Goal: Contribute content

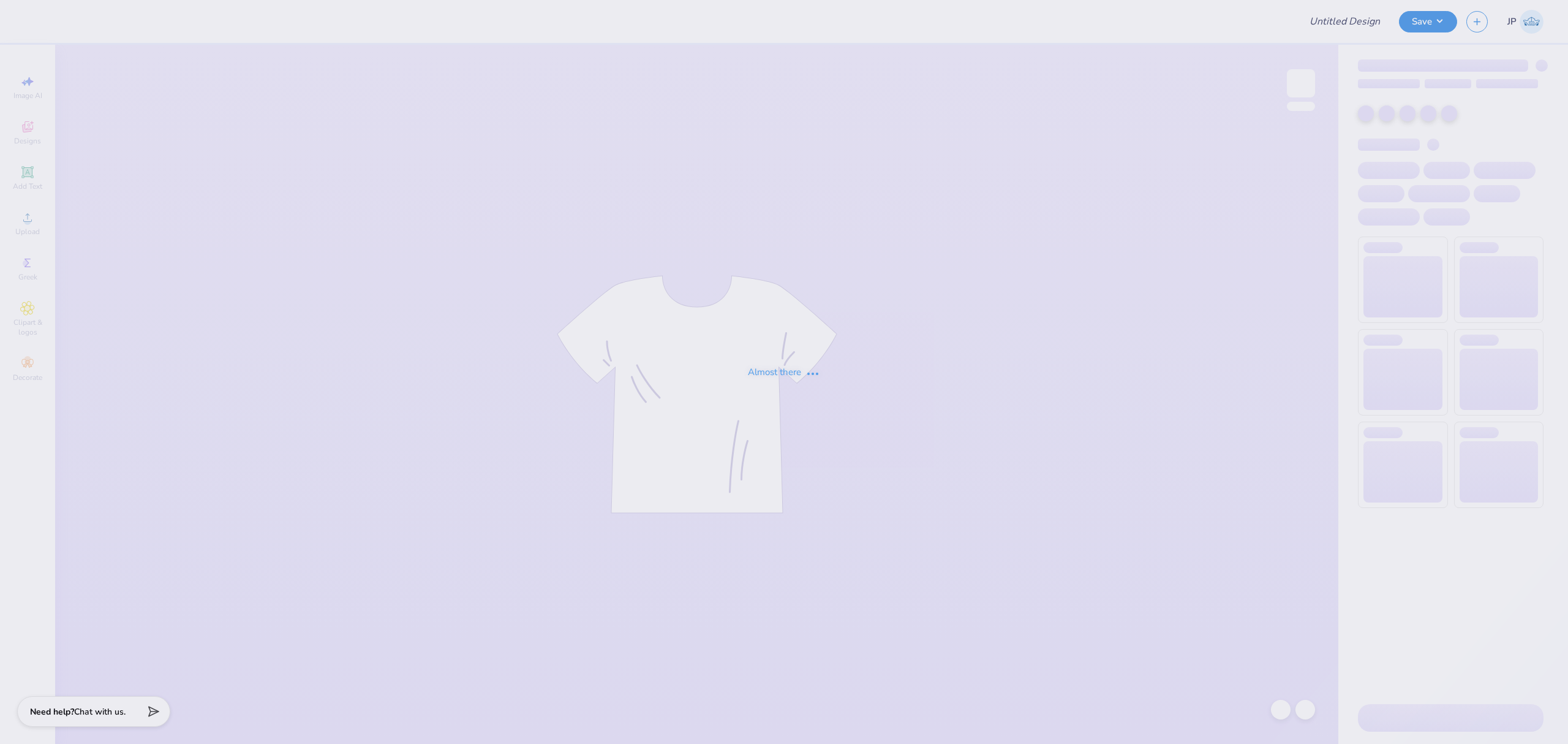
type input "Sig Ep Dad's Day"
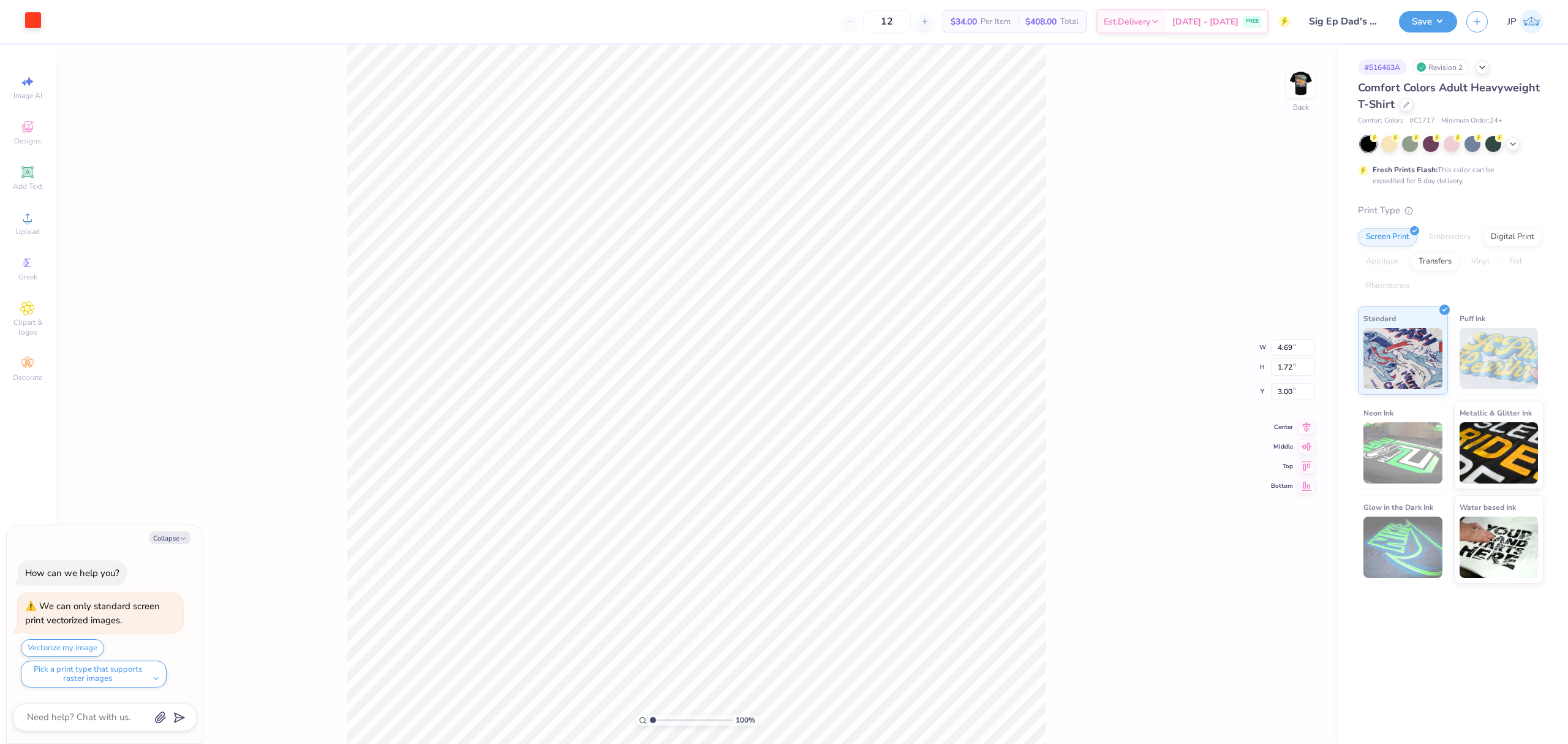
click at [30, 13] on div at bounding box center [33, 20] width 17 height 17
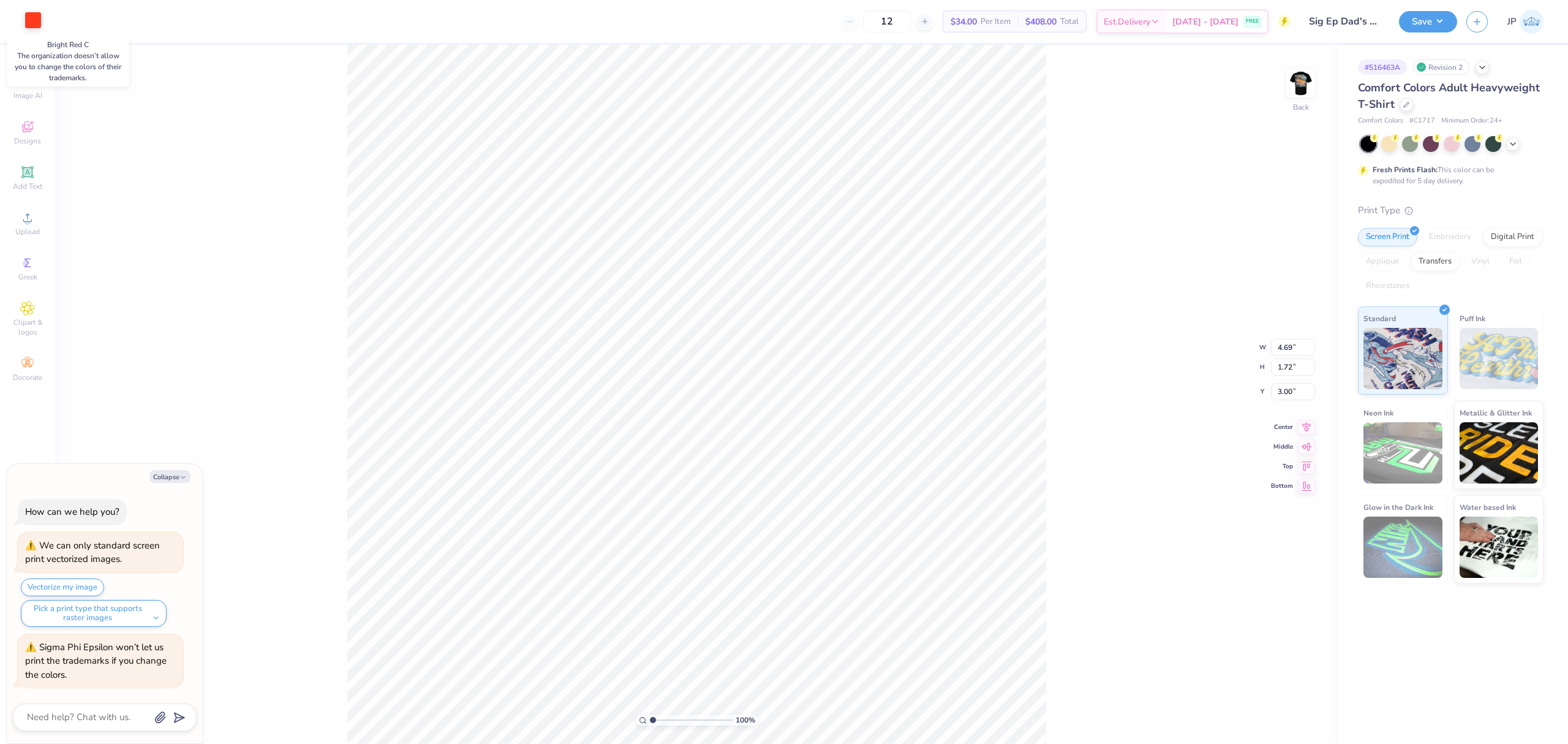
click at [38, 18] on div at bounding box center [33, 20] width 17 height 17
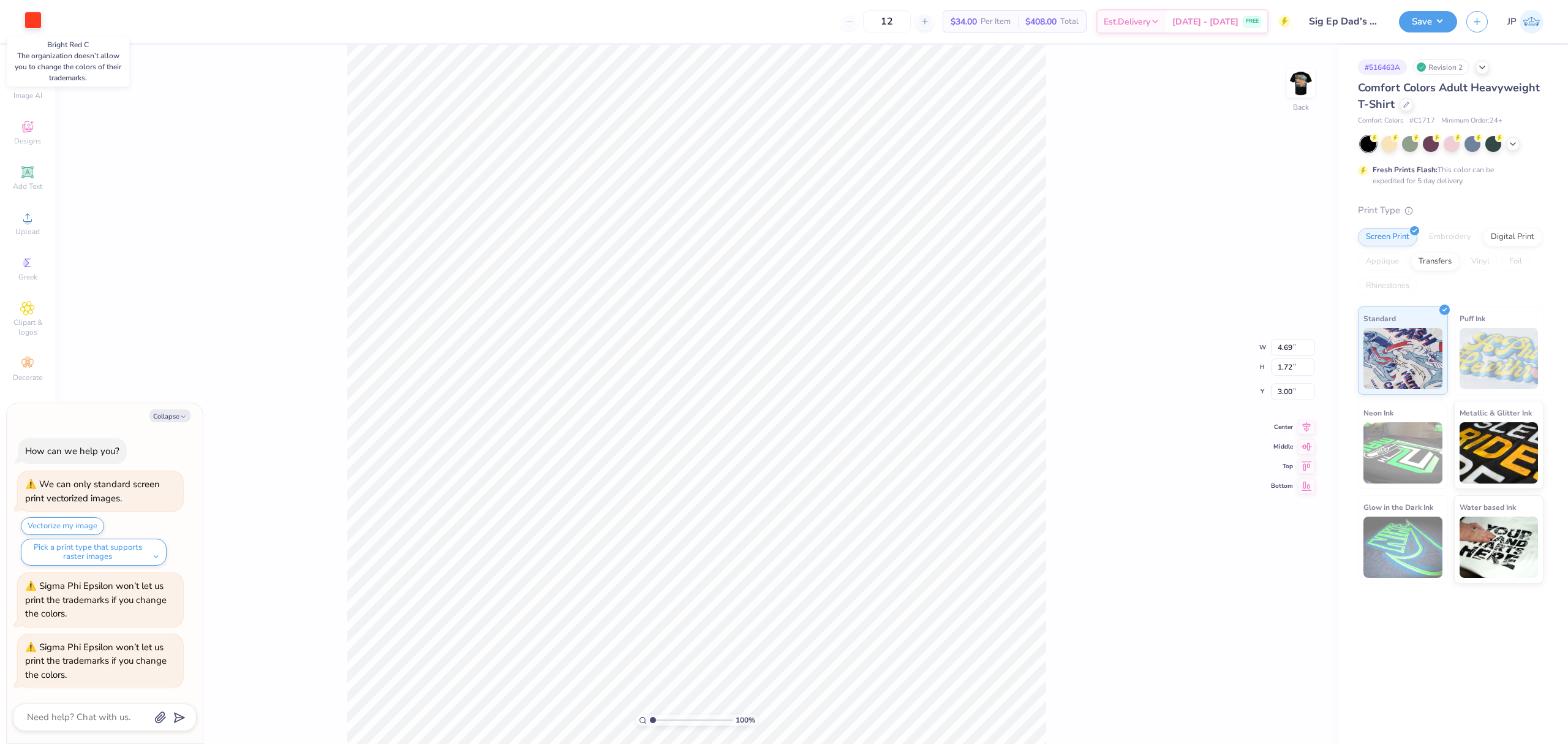
click at [28, 15] on div at bounding box center [33, 20] width 17 height 17
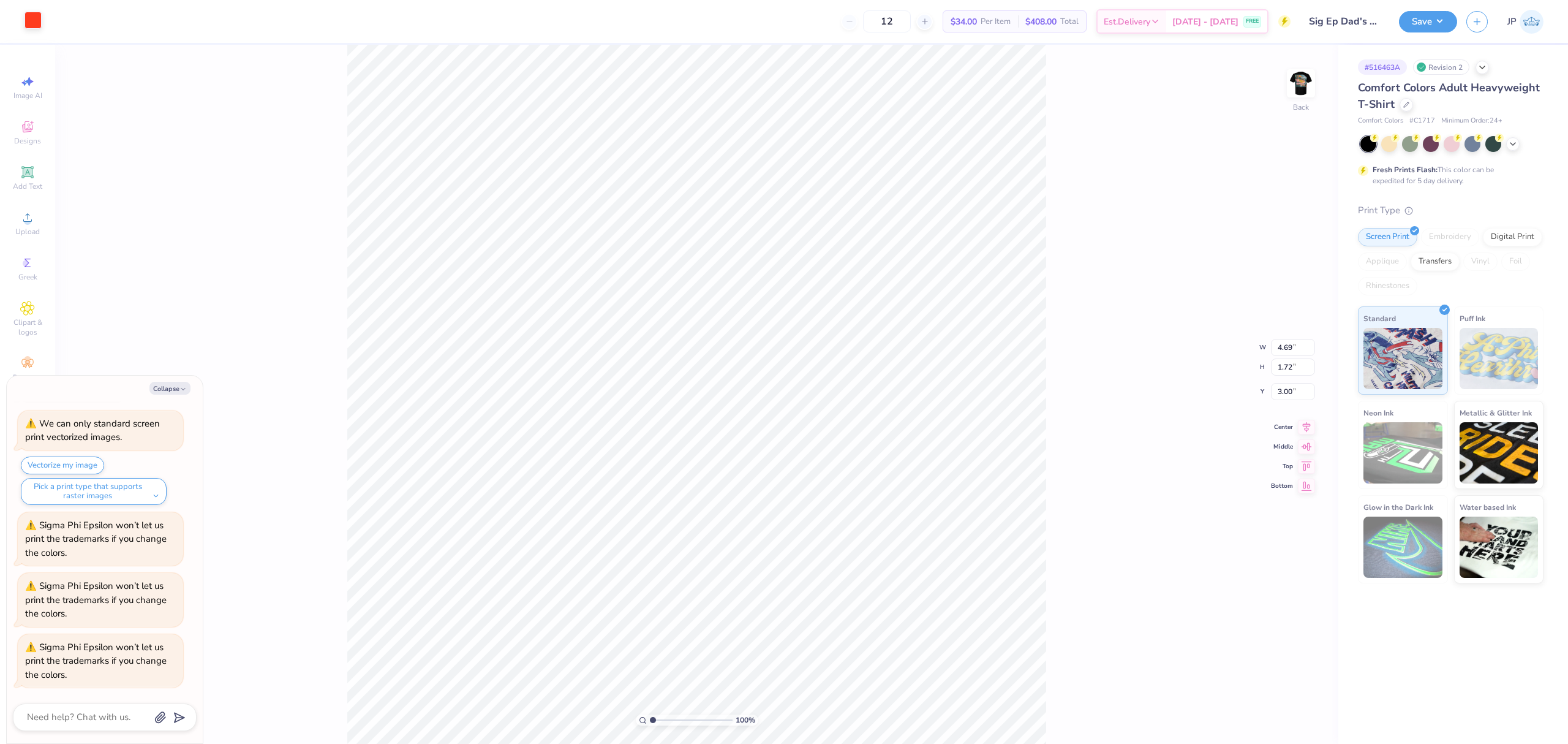
click at [25, 23] on div at bounding box center [33, 20] width 17 height 17
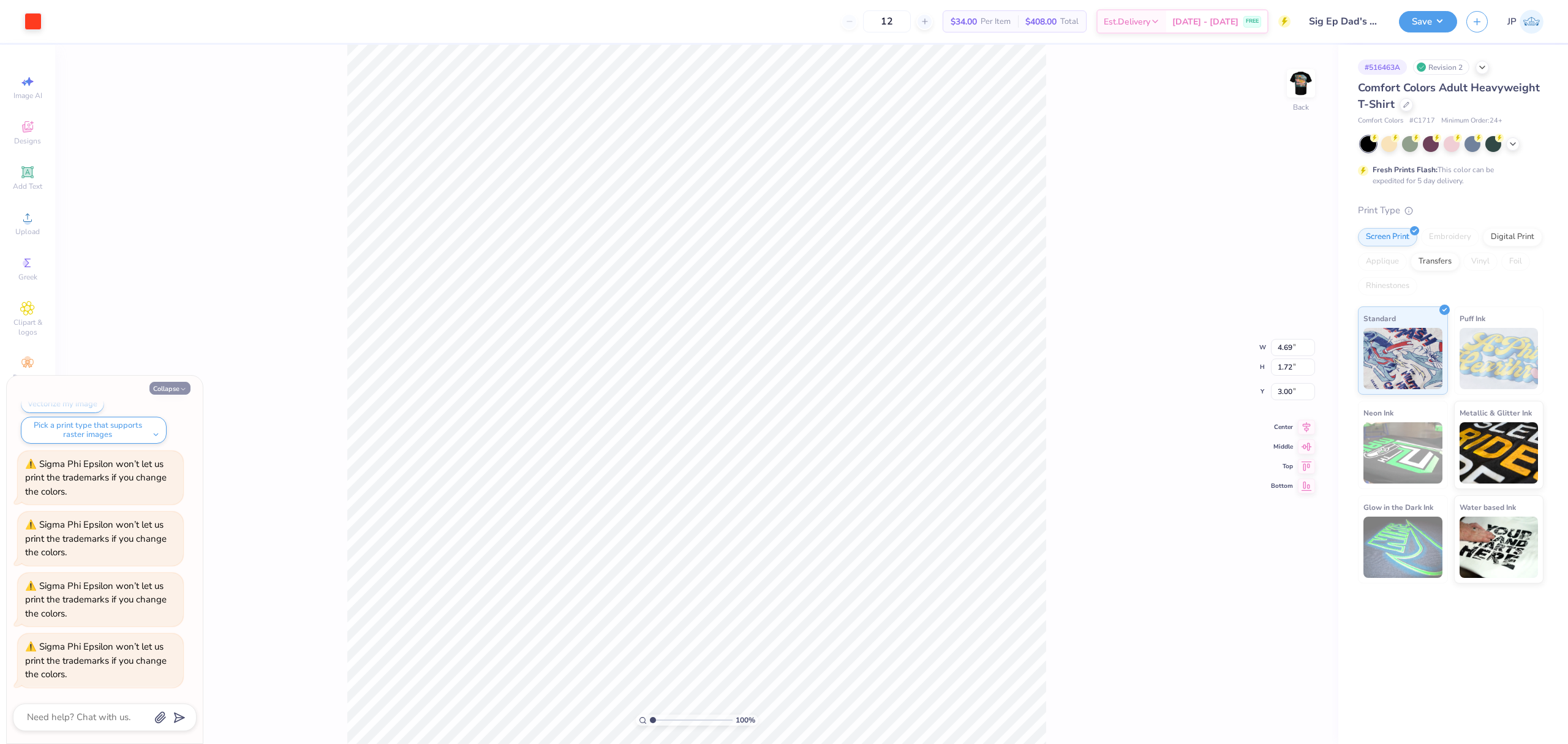
click at [150, 385] on button "Collapse" at bounding box center [170, 387] width 41 height 13
type textarea "x"
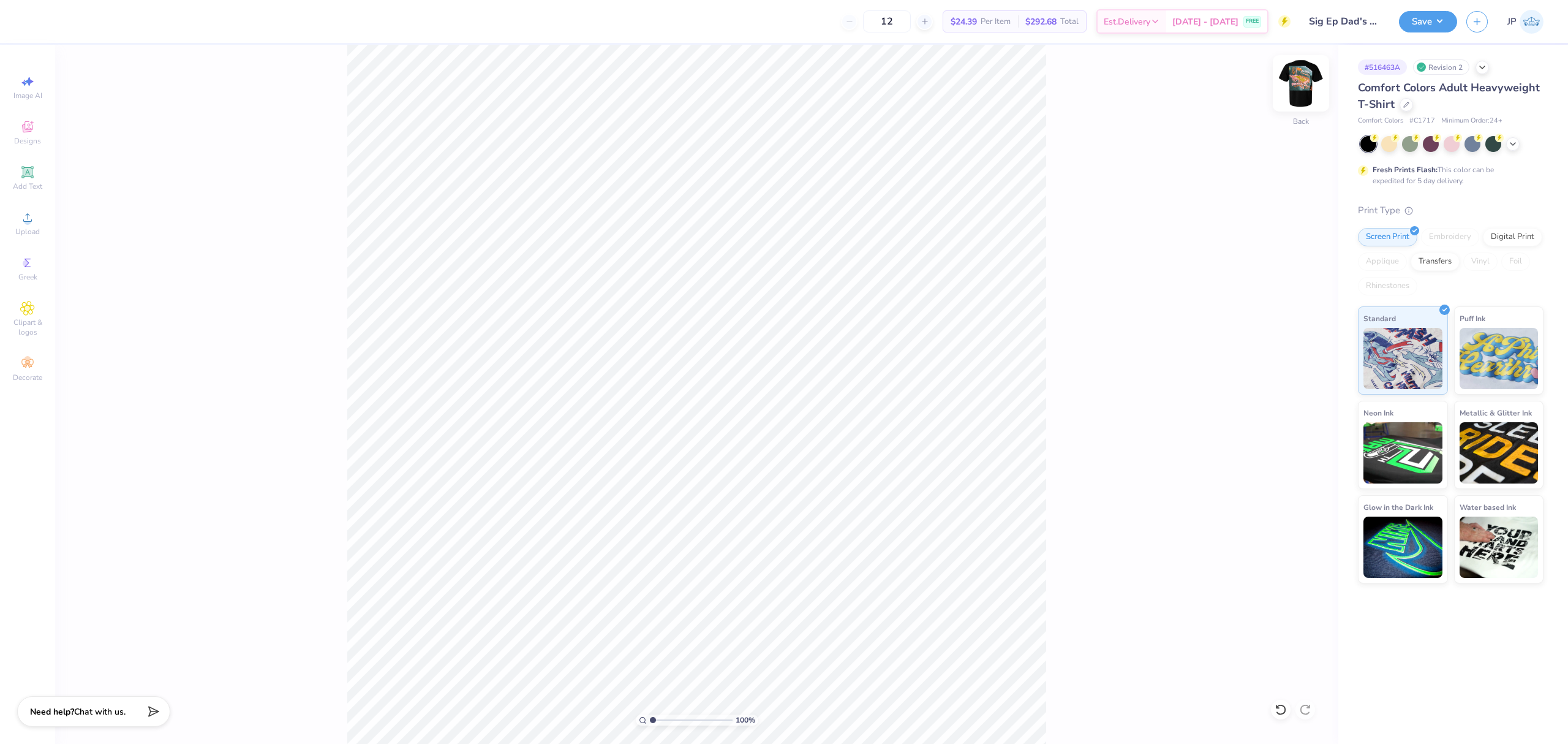
click at [1298, 81] on img at bounding box center [1300, 83] width 49 height 49
click at [29, 234] on span "Upload" at bounding box center [27, 231] width 25 height 10
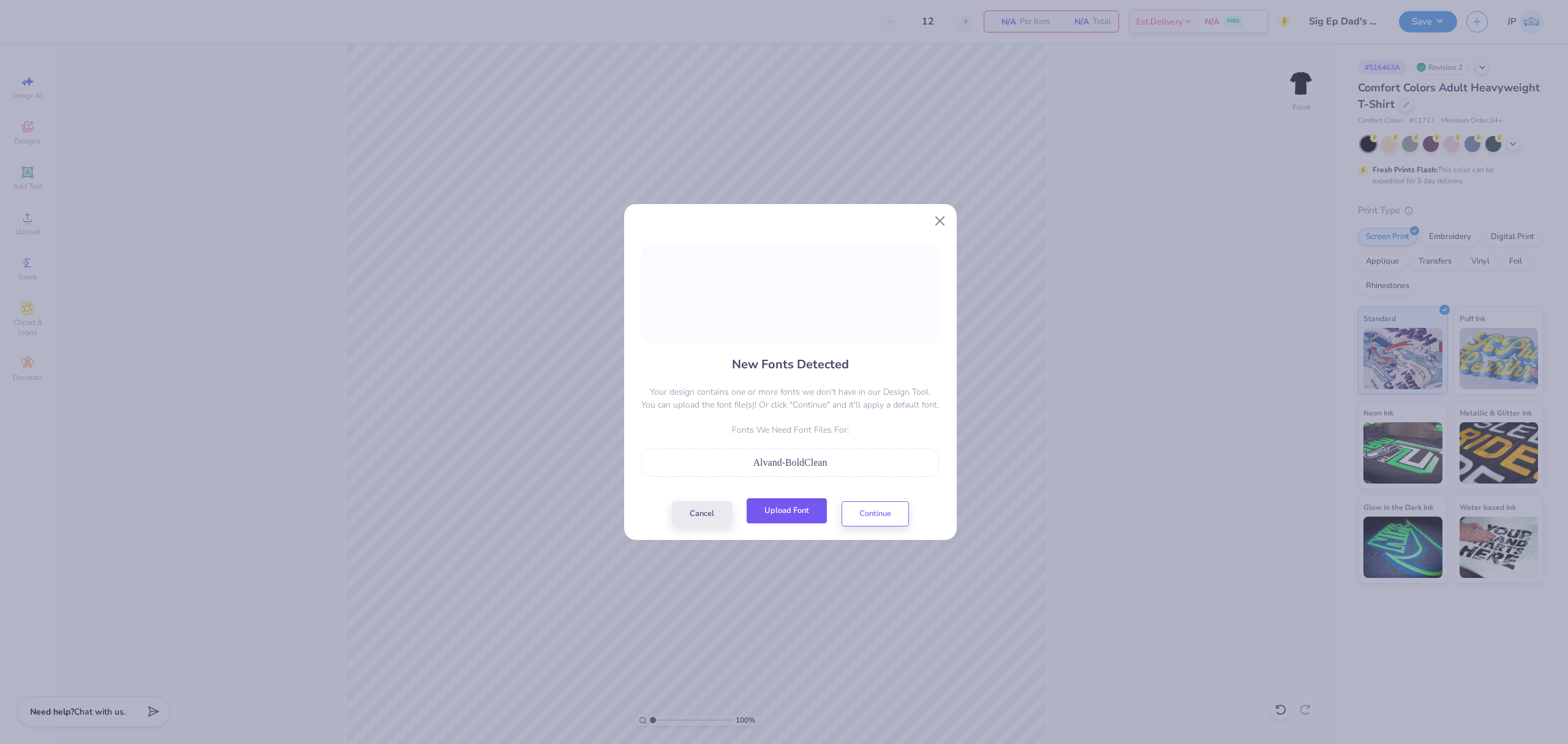
click at [797, 515] on button "Upload Font" at bounding box center [787, 510] width 80 height 25
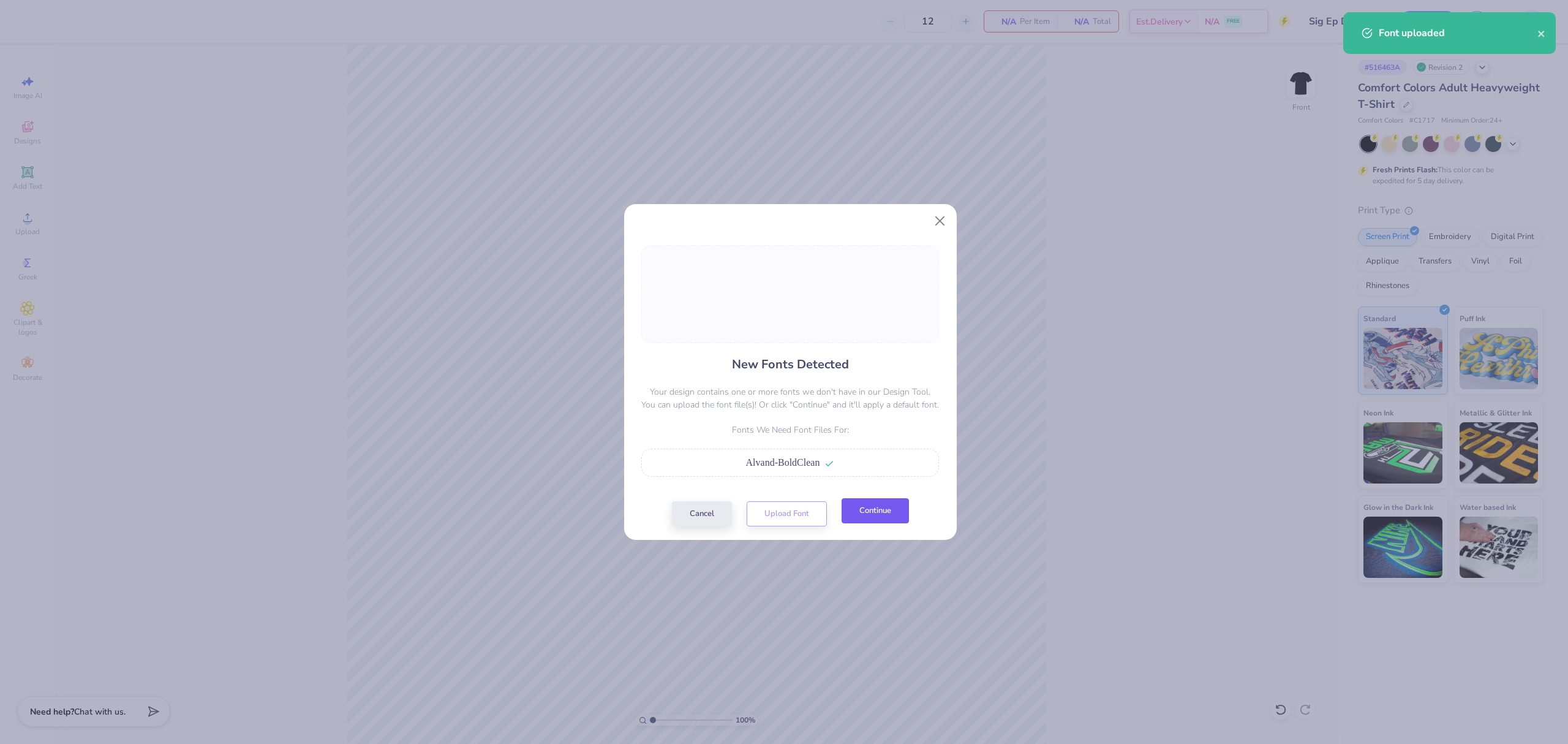
click at [892, 516] on button "Continue" at bounding box center [875, 510] width 68 height 25
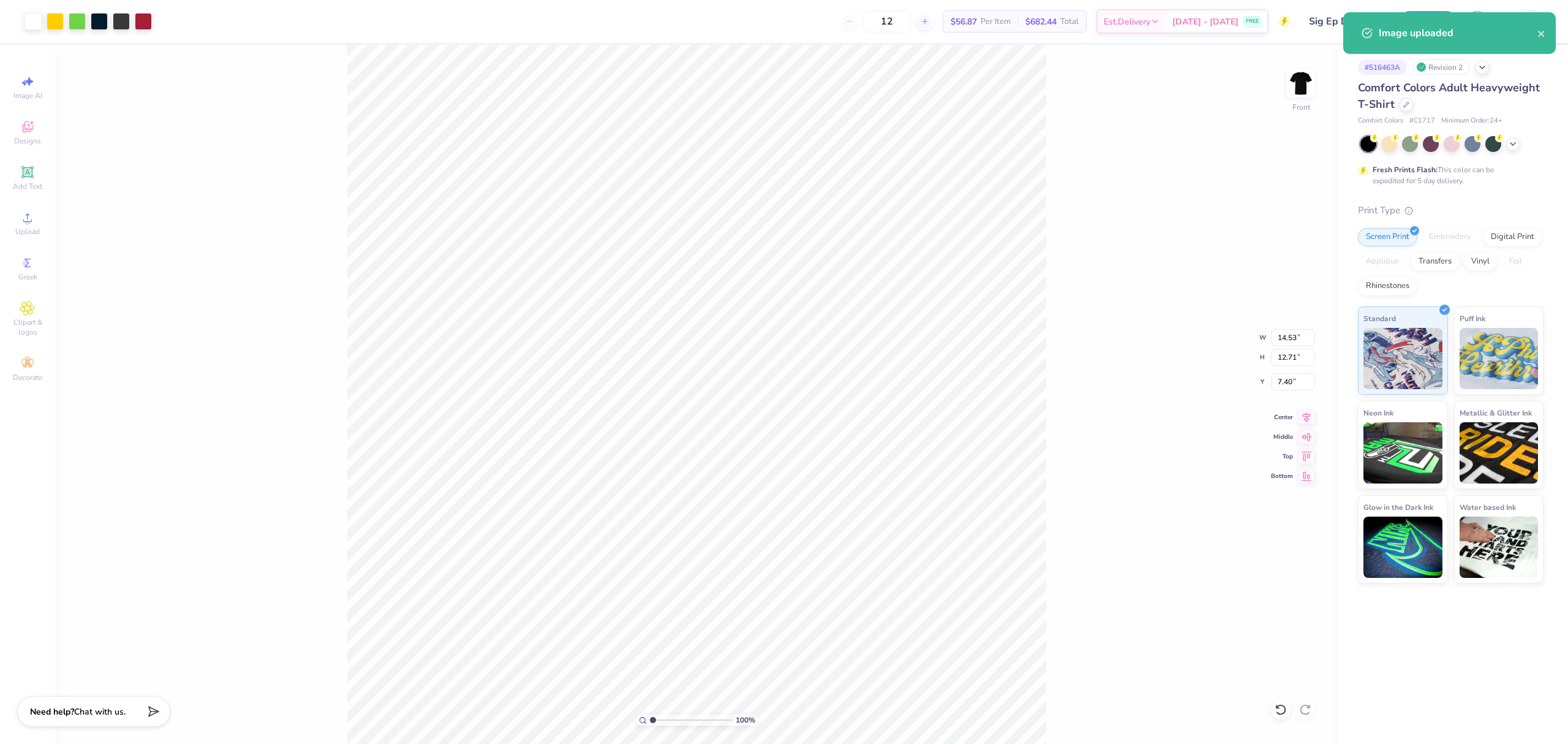
click at [1280, 326] on div "100 % Front W 14.53 14.53 " H 12.71 12.71 " Y 7.40 7.40 " Center Middle Top Bot…" at bounding box center [696, 393] width 1283 height 699
drag, startPoint x: 1280, startPoint y: 326, endPoint x: 1284, endPoint y: 336, distance: 10.8
click at [1282, 332] on div "100 % Front W 14.53 H 12.71 Y 7.40 Center Middle Top Bottom" at bounding box center [696, 393] width 1283 height 699
click at [1284, 336] on div "100 % Front W 14.53 H 12.71 Y 7.40 Center Middle Top Bottom" at bounding box center [696, 393] width 1283 height 699
click at [1290, 336] on input "14.53" at bounding box center [1293, 337] width 44 height 17
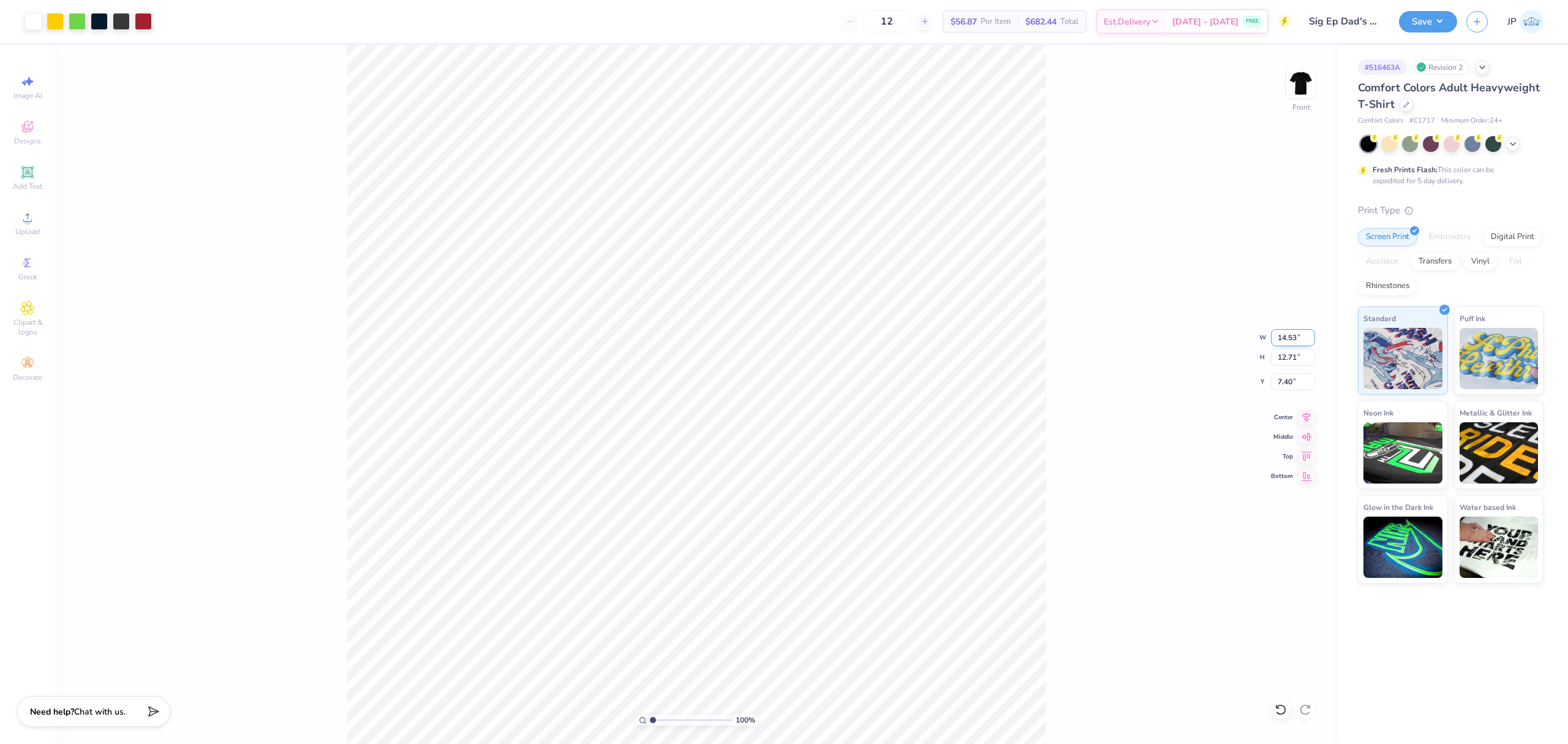
click at [1290, 336] on input "14.53" at bounding box center [1293, 337] width 44 height 17
type input "12.00"
type input "10.49"
click at [1284, 384] on input "8.50" at bounding box center [1293, 381] width 44 height 17
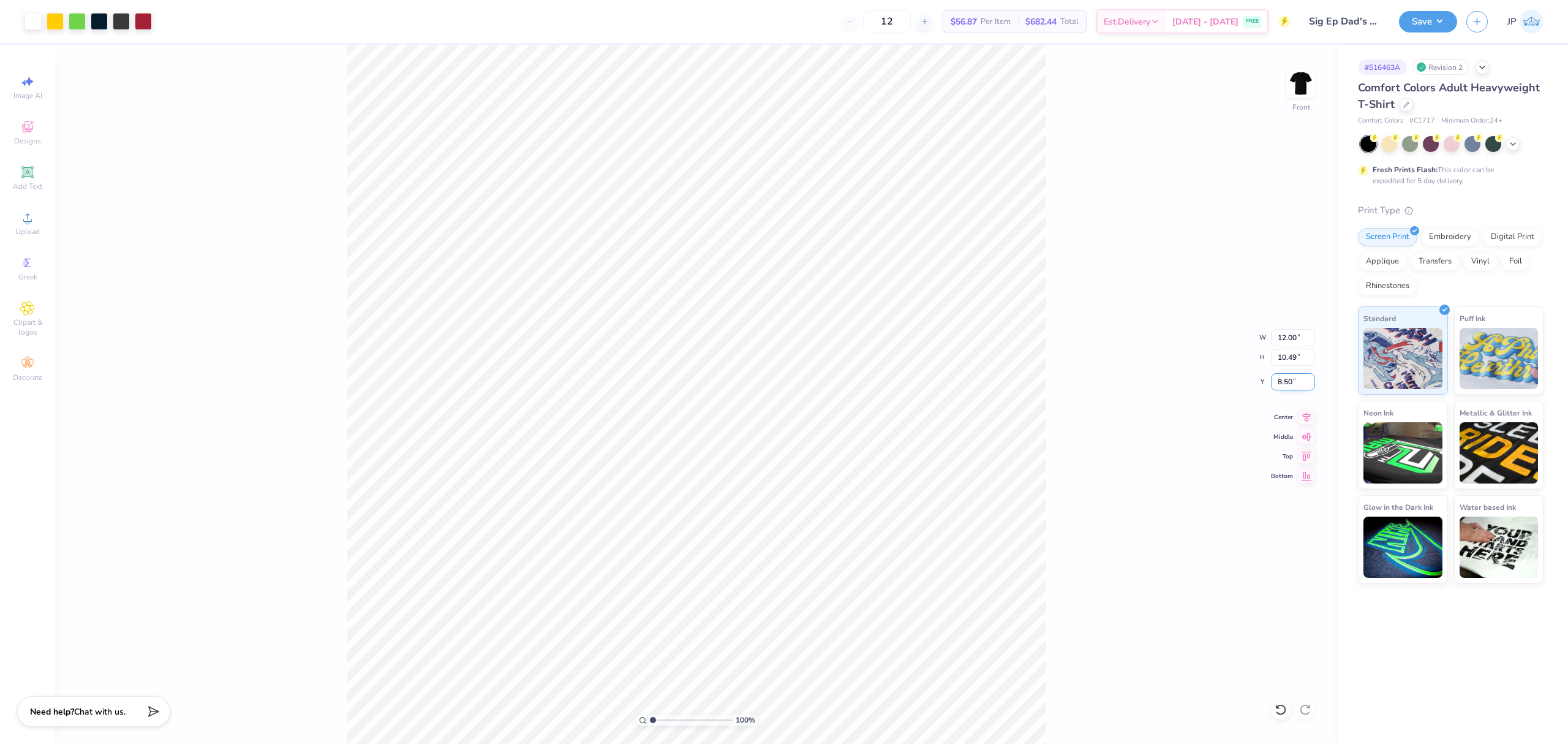
click at [1284, 384] on input "8.50" at bounding box center [1293, 381] width 44 height 17
type input "3.00"
click at [1304, 81] on img at bounding box center [1300, 83] width 49 height 49
click at [1309, 87] on img at bounding box center [1300, 83] width 49 height 49
click at [141, 17] on div at bounding box center [143, 20] width 17 height 17
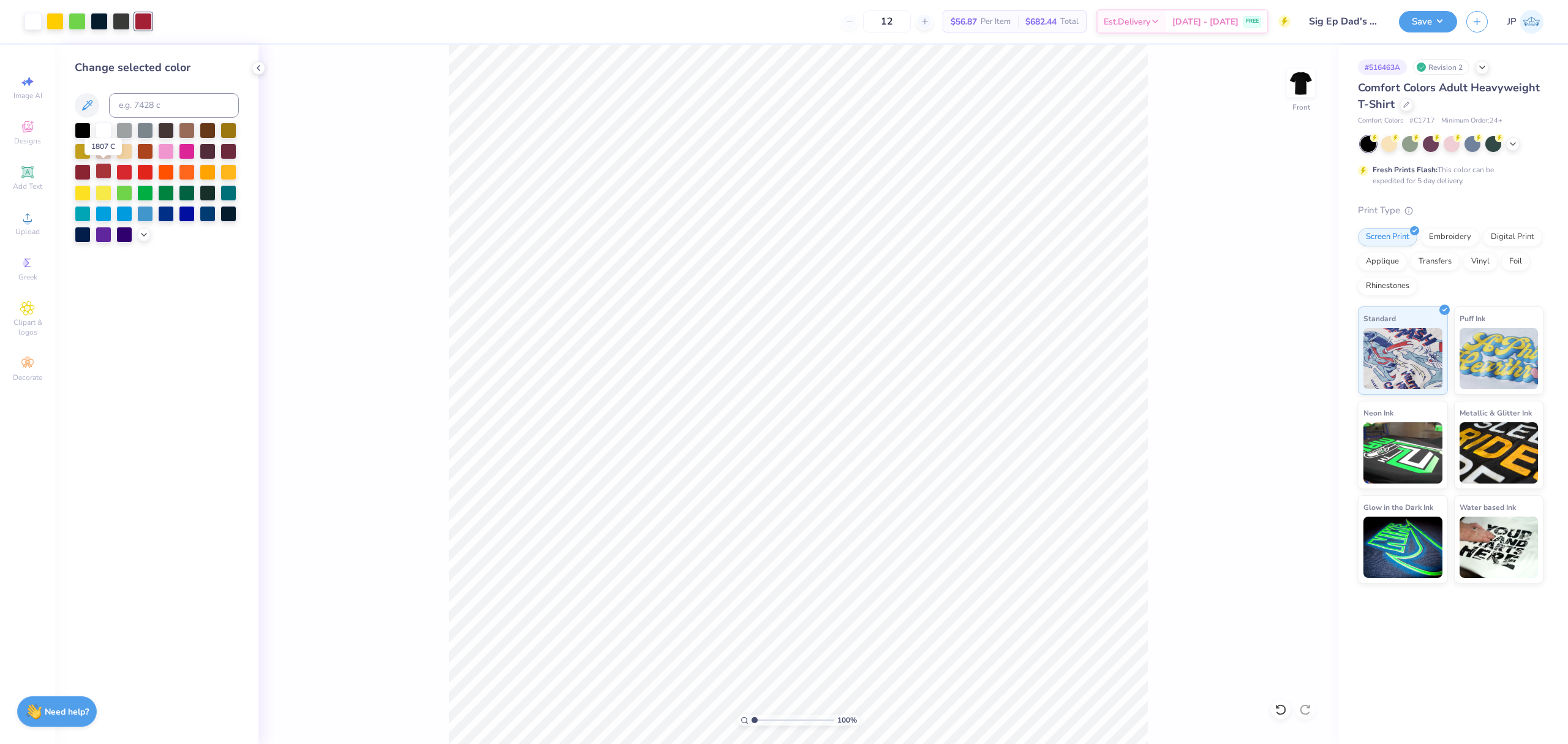
click at [101, 172] on div at bounding box center [103, 171] width 16 height 16
click at [143, 232] on icon at bounding box center [144, 233] width 10 height 10
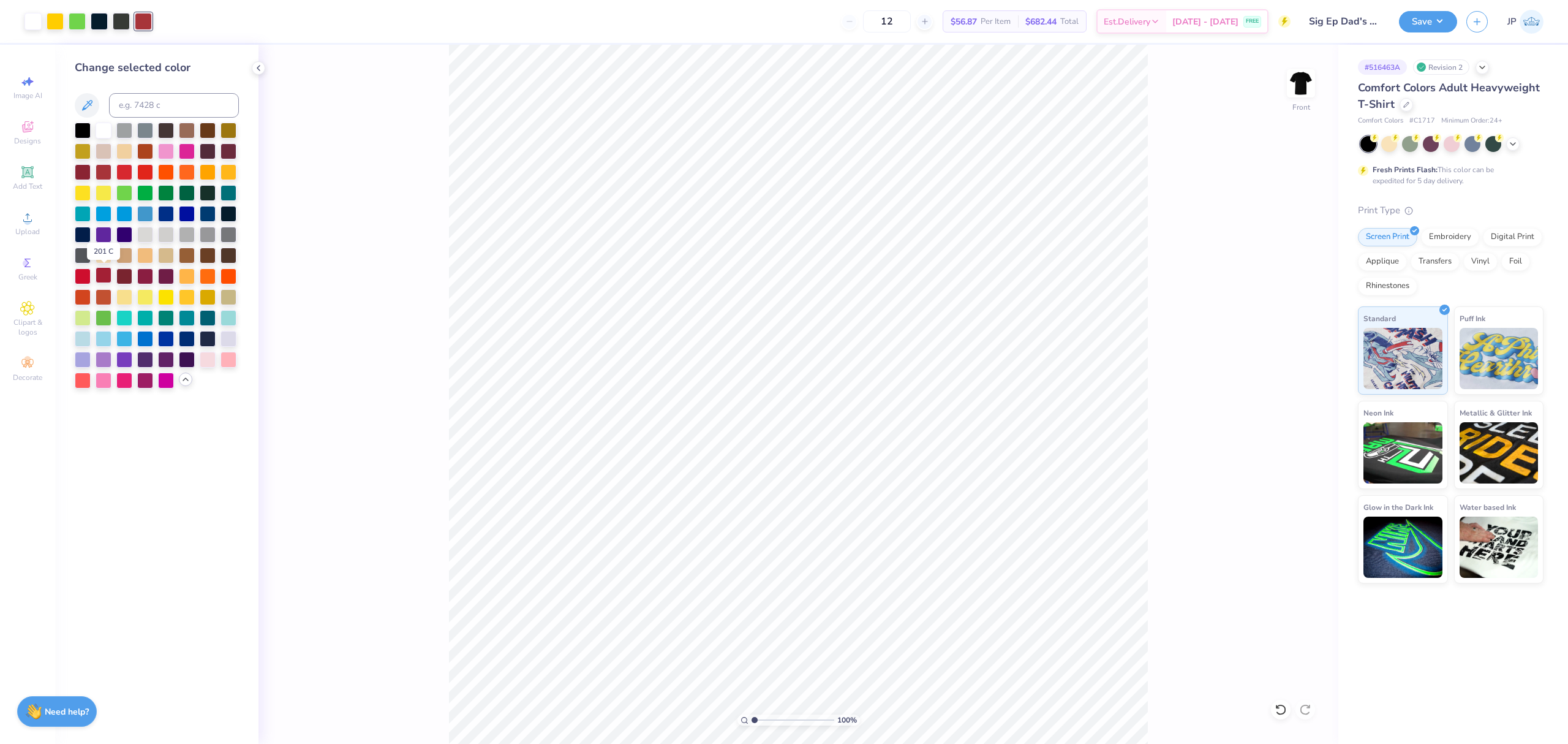
click at [99, 278] on div at bounding box center [103, 275] width 16 height 16
click at [1311, 74] on img at bounding box center [1300, 83] width 49 height 49
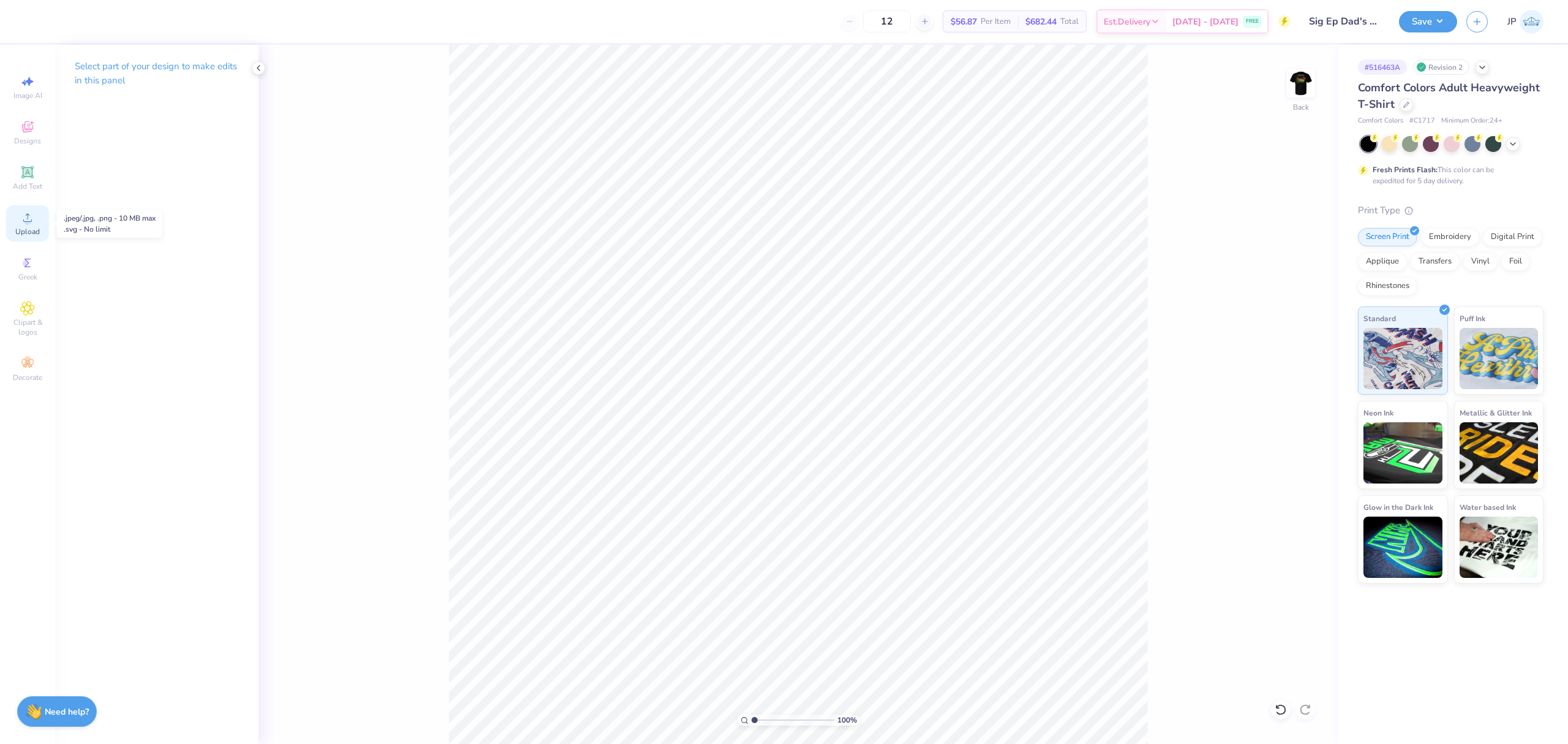
click at [35, 222] on div "Upload" at bounding box center [27, 223] width 43 height 36
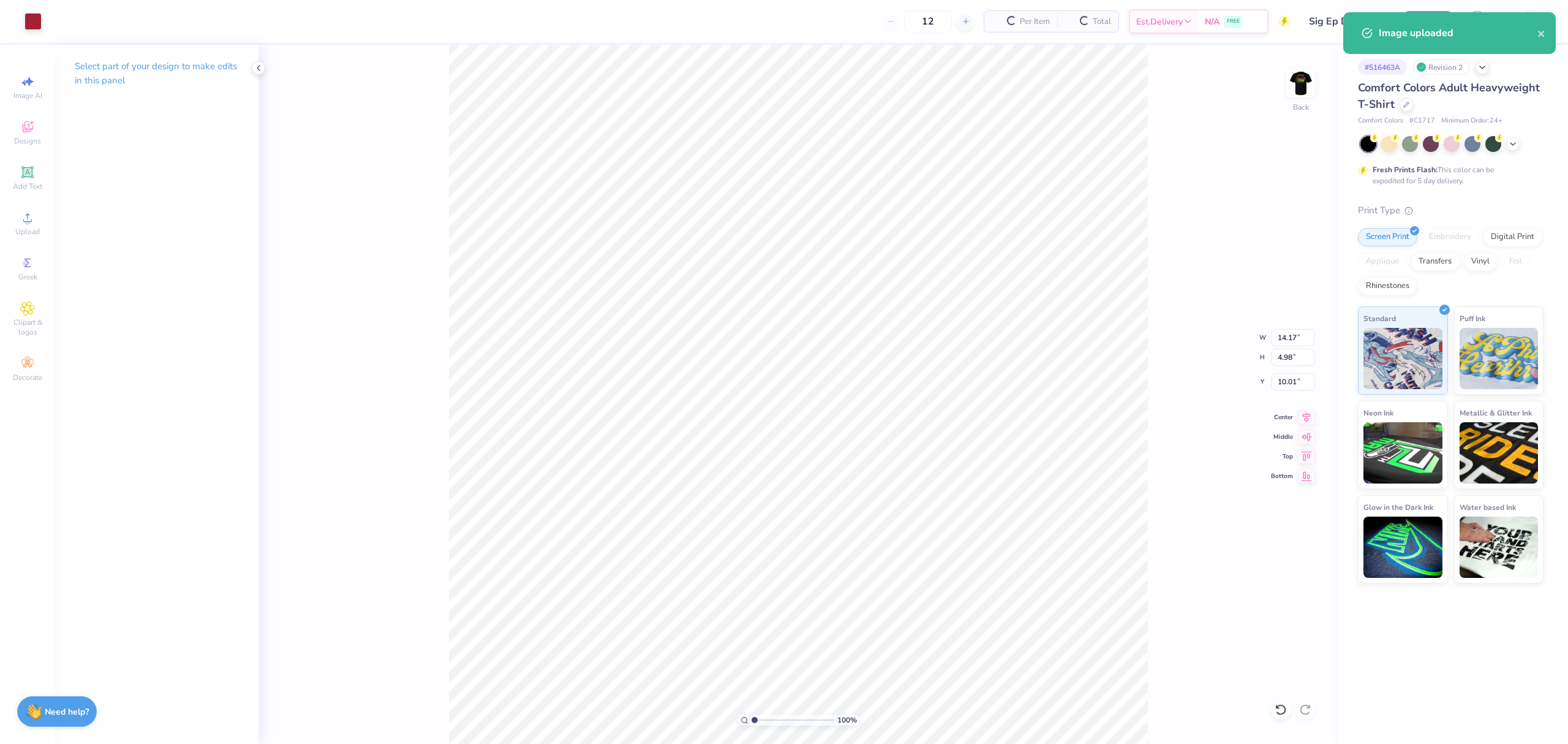
click at [1274, 346] on div "100 % Back W 14.17 14.17 " H 4.98 4.98 " Y 10.01 10.01 " Center Middle Top Bott…" at bounding box center [799, 393] width 1080 height 699
click at [1274, 345] on div "100 % Back W 14.17 H 4.98 Y 10.01 Center Middle Top Bottom" at bounding box center [799, 393] width 1080 height 699
click at [1294, 337] on input "14.17" at bounding box center [1293, 337] width 44 height 17
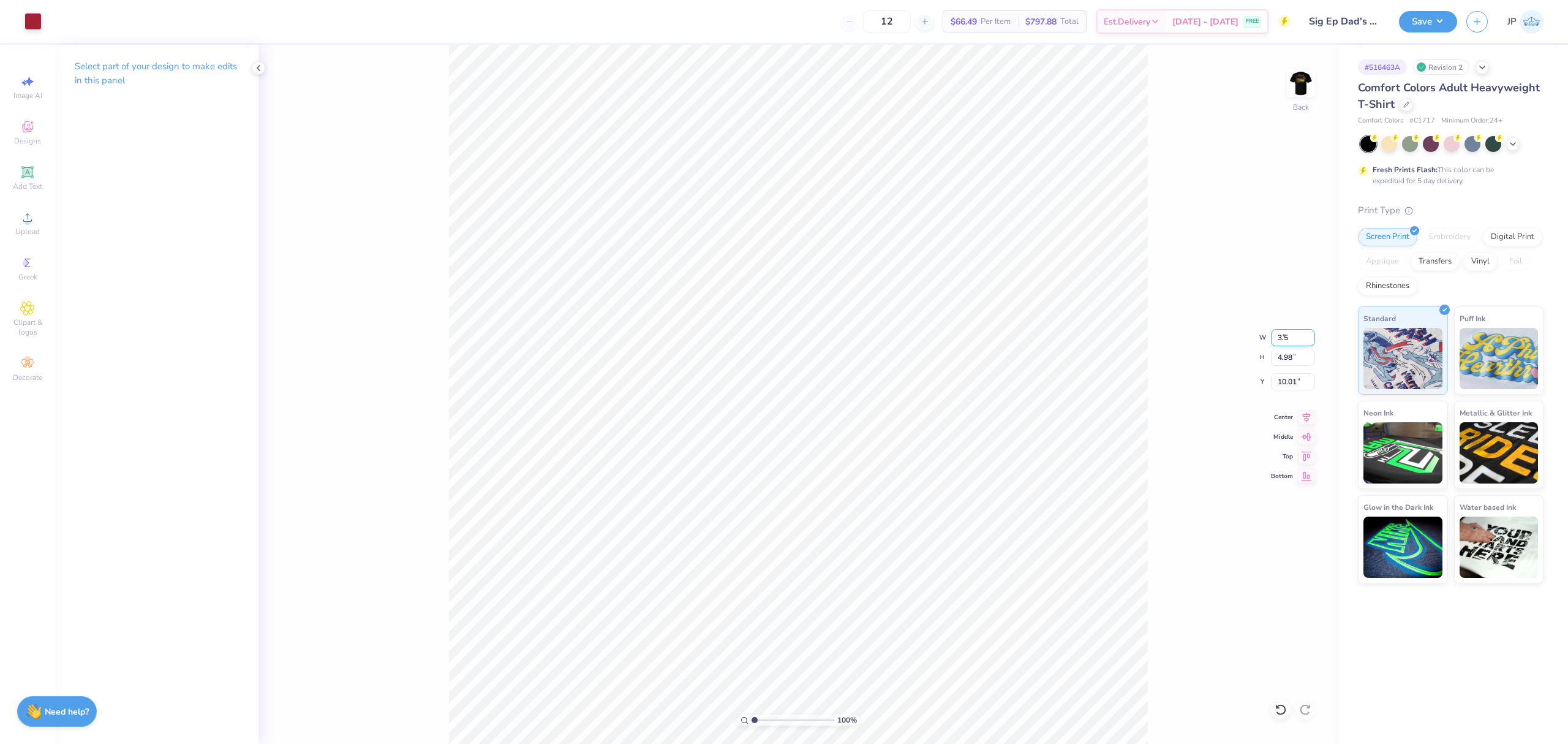
type input "3.50"
type input "1.23"
click at [1298, 378] on input "2.76" at bounding box center [1293, 381] width 44 height 17
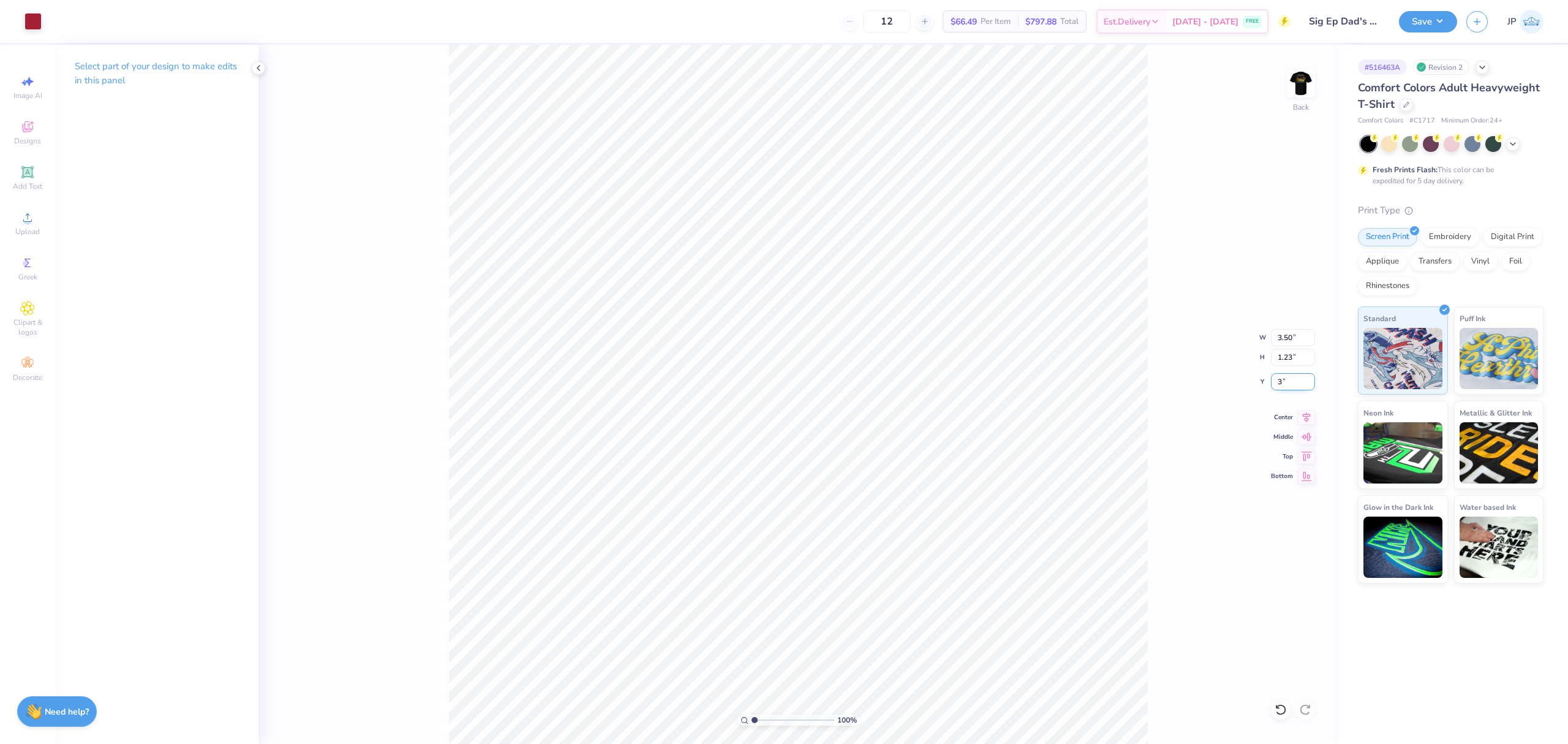
type input "3.00"
click at [1294, 89] on img at bounding box center [1300, 83] width 49 height 49
click at [80, 21] on div at bounding box center [77, 20] width 17 height 17
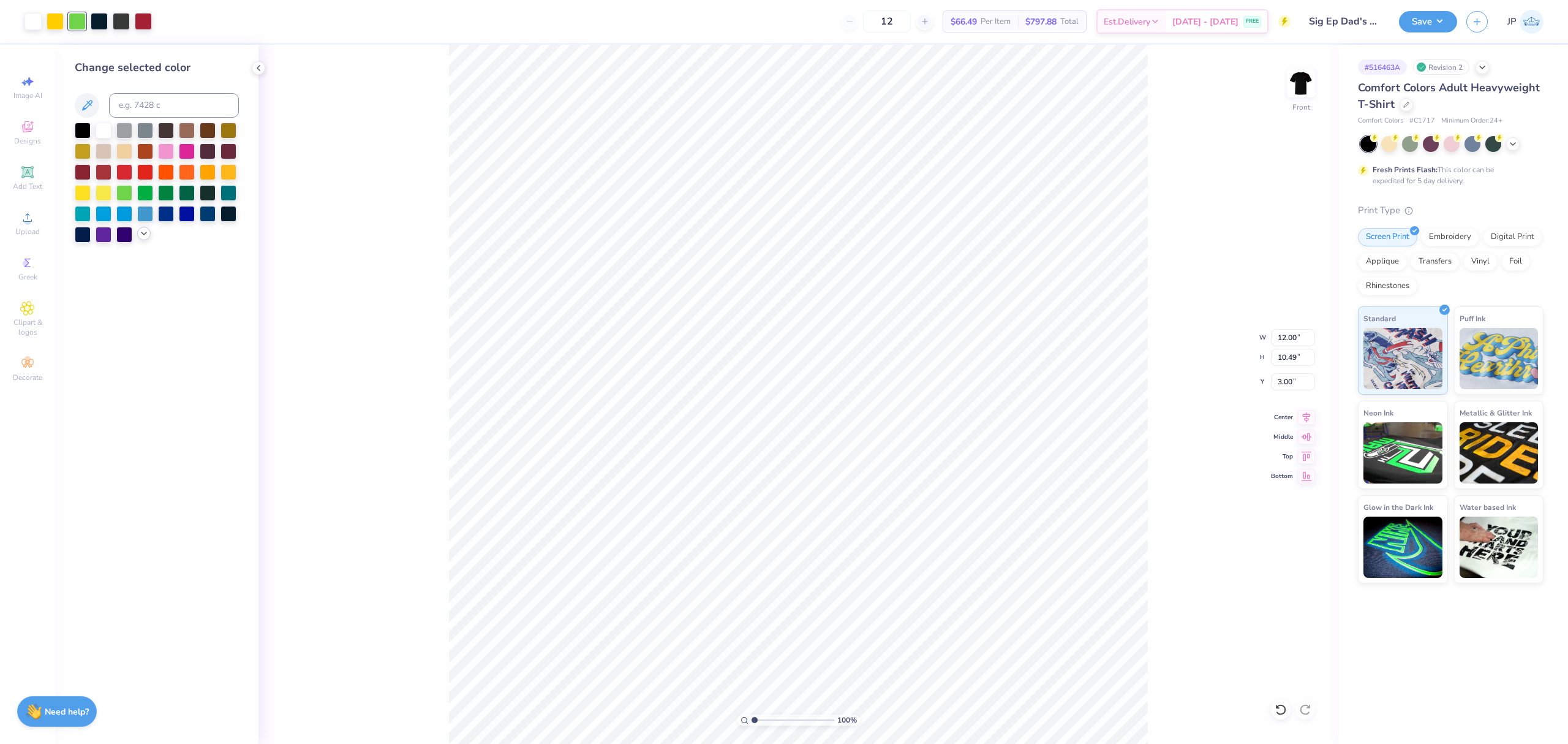
click at [146, 232] on icon at bounding box center [144, 233] width 10 height 10
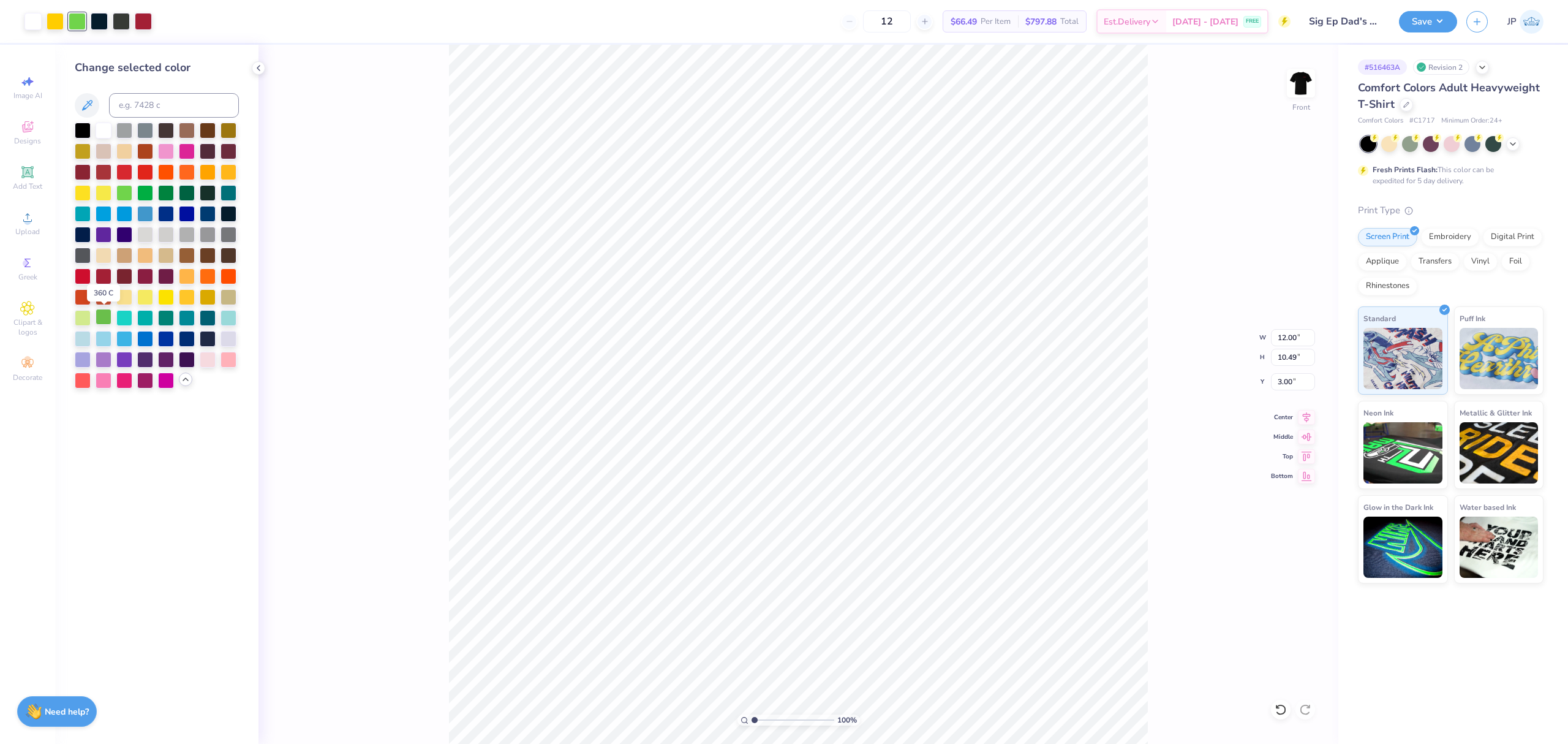
click at [103, 315] on div at bounding box center [103, 316] width 16 height 16
drag, startPoint x: 79, startPoint y: 322, endPoint x: 76, endPoint y: 317, distance: 5.8
click at [78, 322] on div at bounding box center [82, 316] width 16 height 16
click at [123, 191] on div at bounding box center [124, 191] width 16 height 16
click at [185, 196] on div at bounding box center [187, 191] width 16 height 16
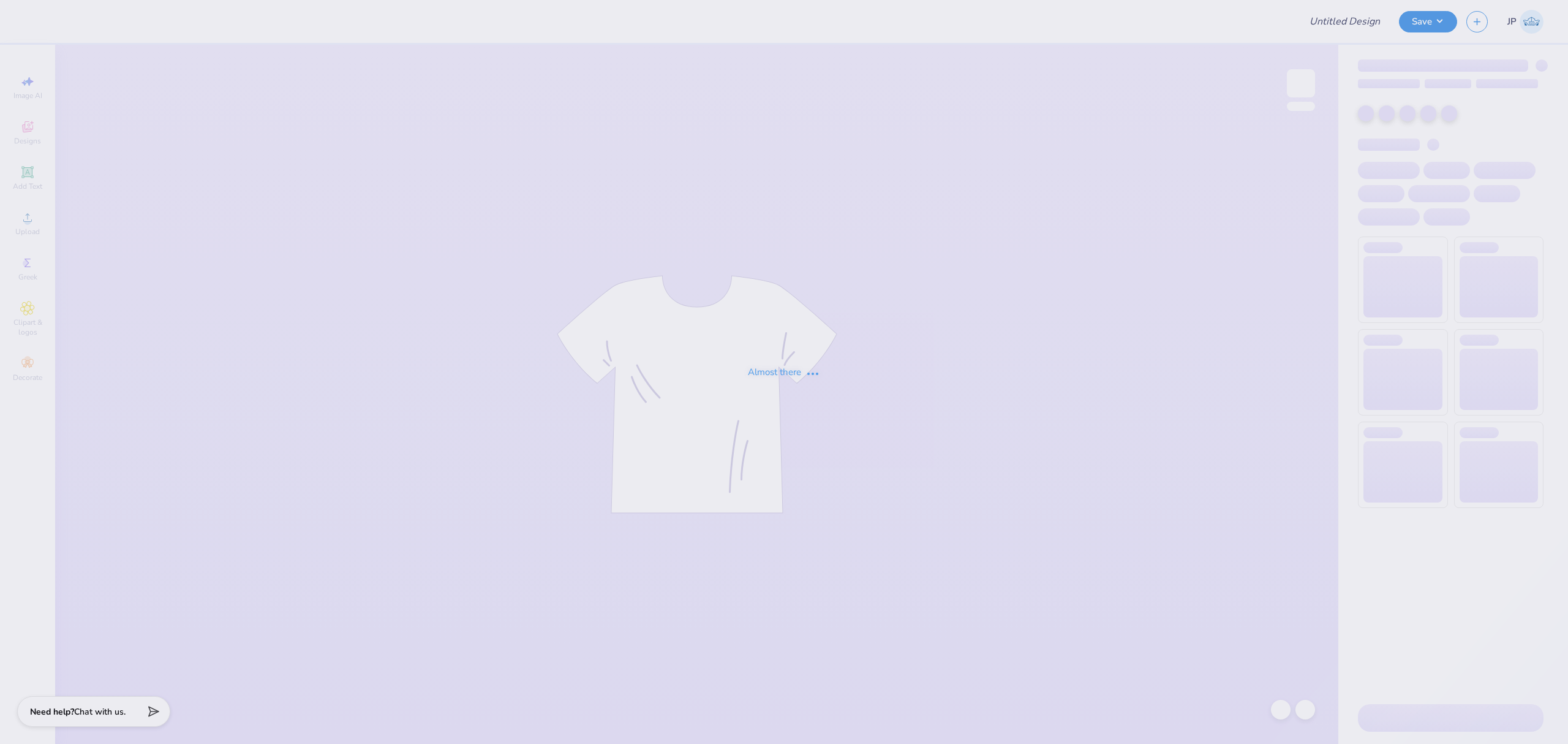
type input "Sig Ep Dad's Day"
